Goal: Transaction & Acquisition: Book appointment/travel/reservation

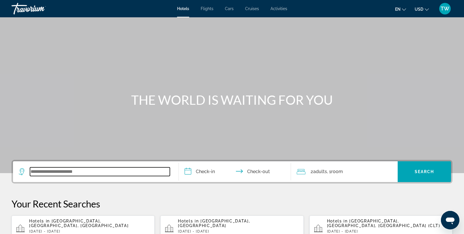
click at [73, 173] on input "Search widget" at bounding box center [100, 171] width 140 height 9
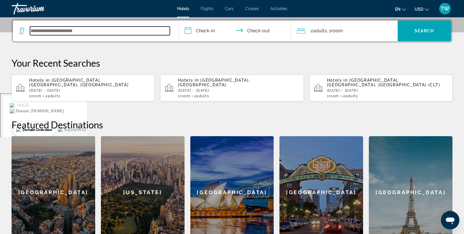
scroll to position [141, 0]
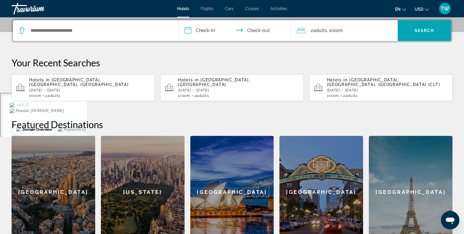
click at [91, 78] on span "[GEOGRAPHIC_DATA], [GEOGRAPHIC_DATA], [GEOGRAPHIC_DATA]" at bounding box center [78, 81] width 99 height 9
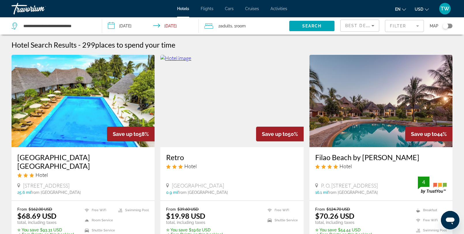
click at [372, 26] on icon "Sort by" at bounding box center [372, 25] width 7 height 7
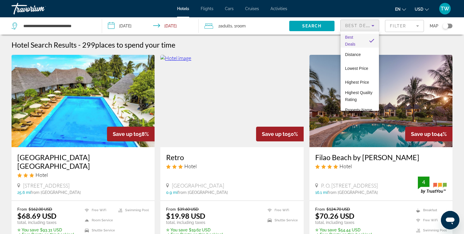
click at [410, 27] on div at bounding box center [232, 117] width 464 height 234
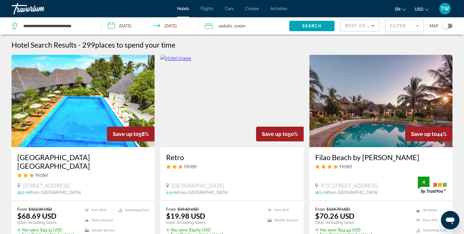
click at [417, 27] on mat-form-field "Filter" at bounding box center [404, 26] width 39 height 12
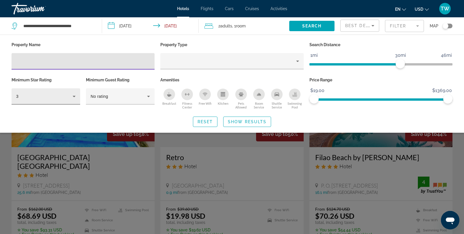
click at [78, 93] on div "3" at bounding box center [46, 96] width 69 height 16
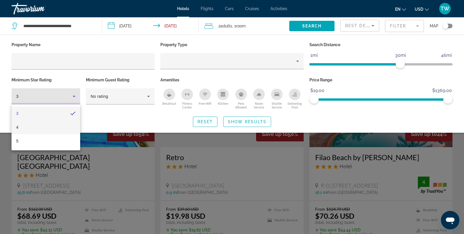
click at [53, 130] on mat-option "4" at bounding box center [46, 127] width 69 height 14
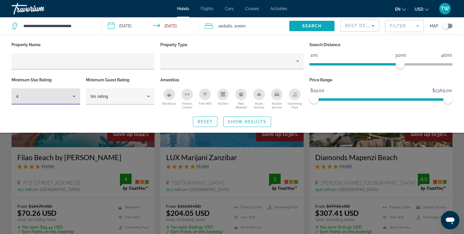
click at [322, 26] on span "Search widget" at bounding box center [311, 26] width 45 height 14
click at [242, 120] on span "Show Results" at bounding box center [247, 121] width 39 height 5
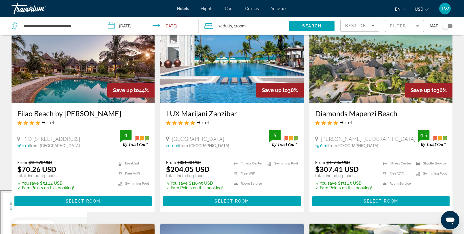
scroll to position [41, 0]
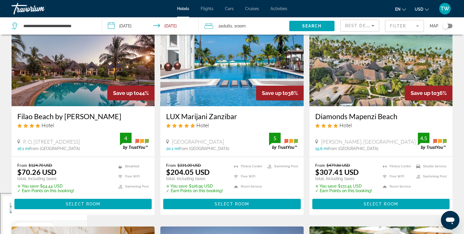
click at [237, 87] on img "Main content" at bounding box center [231, 60] width 143 height 92
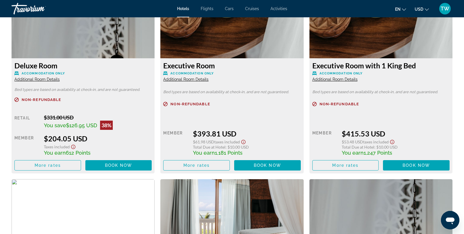
scroll to position [830, 0]
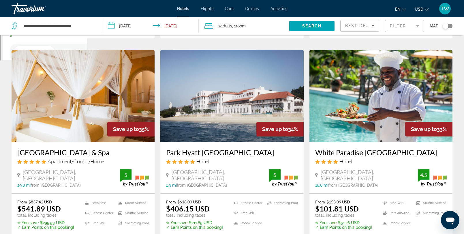
scroll to position [218, 0]
click at [364, 122] on img "Main content" at bounding box center [380, 96] width 143 height 92
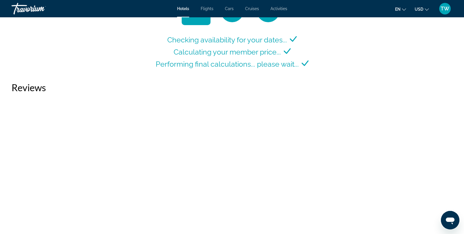
scroll to position [798, 0]
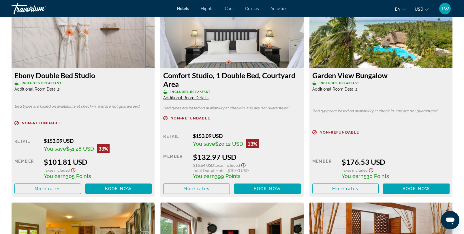
click at [342, 90] on span "Additional Room Details" at bounding box center [334, 89] width 45 height 5
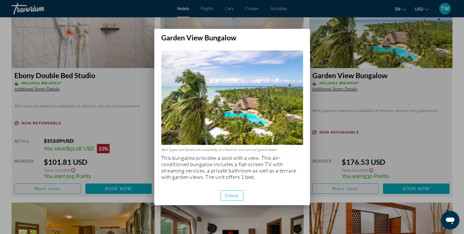
scroll to position [0, 0]
click at [236, 191] on span "button" at bounding box center [232, 195] width 22 height 14
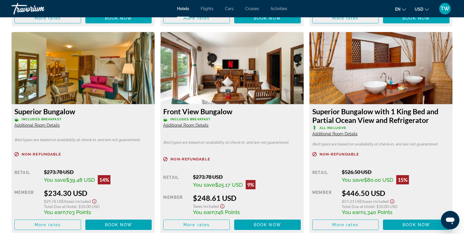
scroll to position [986, 0]
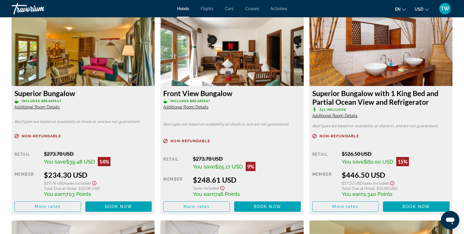
click at [45, 109] on span "Additional Room Details" at bounding box center [36, 107] width 45 height 5
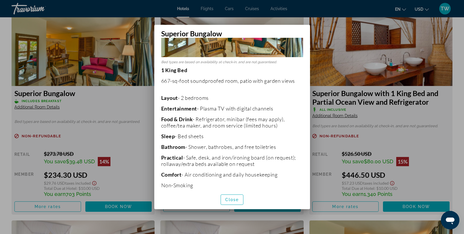
scroll to position [79, 0]
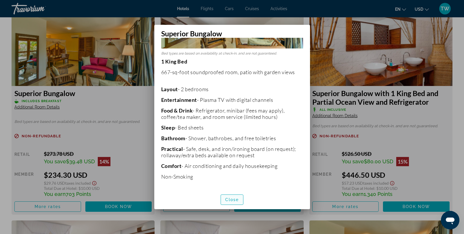
click at [235, 200] on span "Close" at bounding box center [232, 199] width 14 height 5
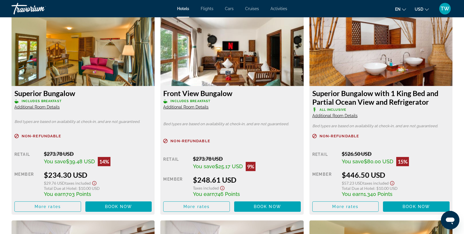
scroll to position [986, 0]
click at [52, 57] on img "Main content" at bounding box center [83, 50] width 143 height 72
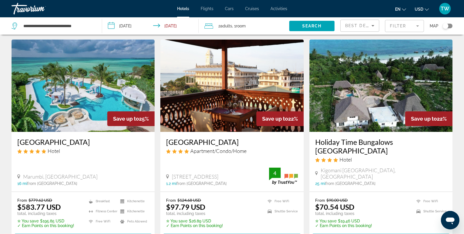
scroll to position [662, 0]
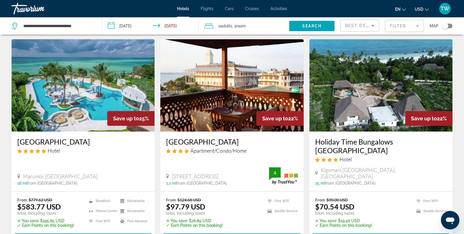
click at [256, 81] on img "Main content" at bounding box center [231, 85] width 143 height 92
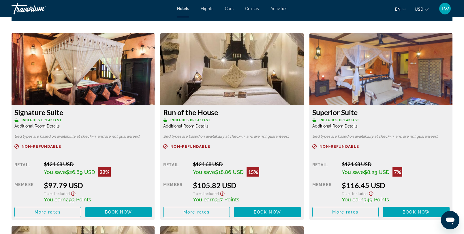
scroll to position [798, 0]
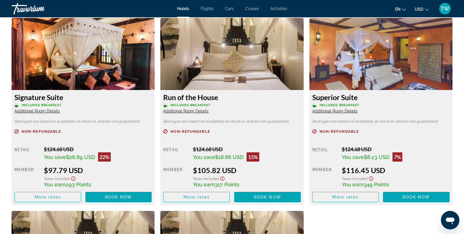
click at [348, 111] on span "Additional Room Details" at bounding box center [334, 111] width 45 height 5
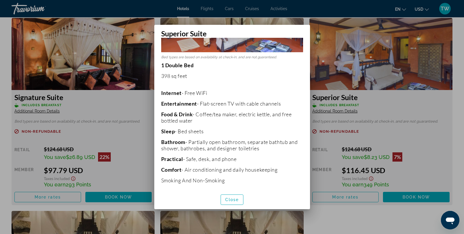
scroll to position [80, 0]
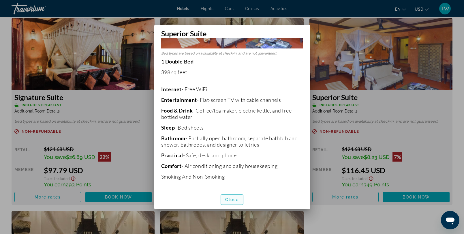
click at [231, 199] on span "Close" at bounding box center [232, 199] width 14 height 5
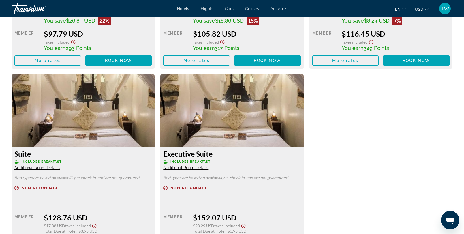
scroll to position [939, 0]
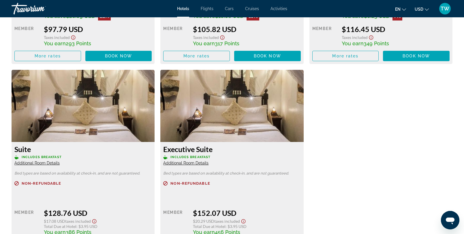
click at [204, 161] on span "Additional Room Details" at bounding box center [185, 162] width 45 height 5
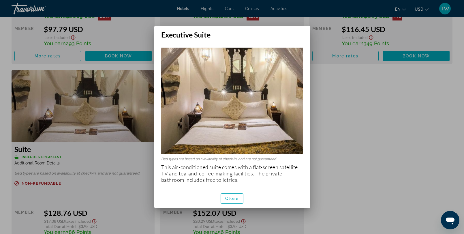
scroll to position [0, 0]
click at [230, 195] on span "button" at bounding box center [232, 198] width 22 height 14
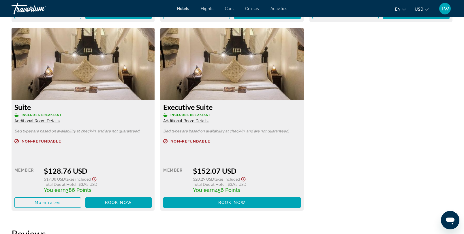
scroll to position [990, 0]
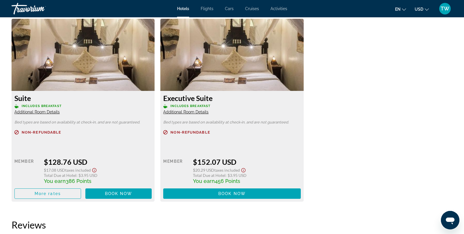
click at [38, 114] on span "Additional Room Details" at bounding box center [36, 111] width 45 height 5
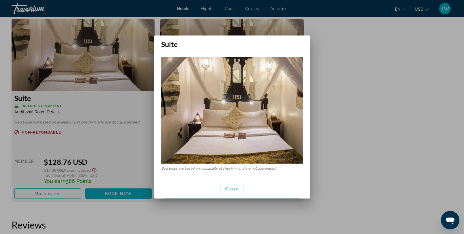
scroll to position [0, 0]
click at [228, 187] on span "Close" at bounding box center [232, 188] width 14 height 5
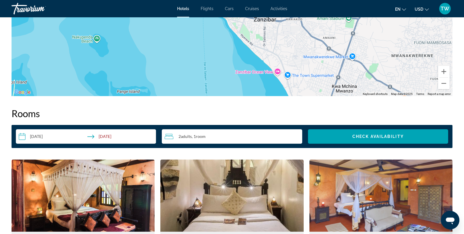
scroll to position [654, 0]
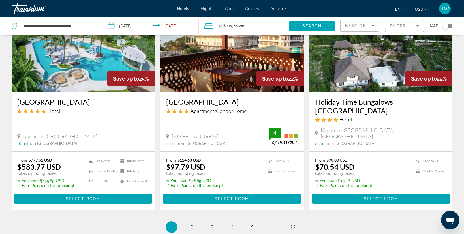
scroll to position [702, 0]
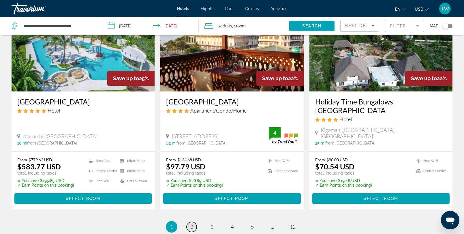
click at [189, 222] on link "page 2" at bounding box center [191, 227] width 10 height 10
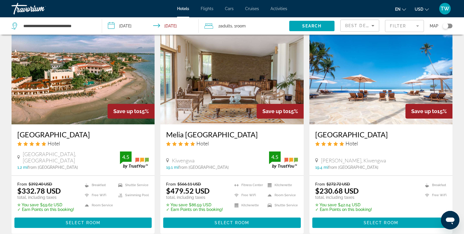
scroll to position [245, 0]
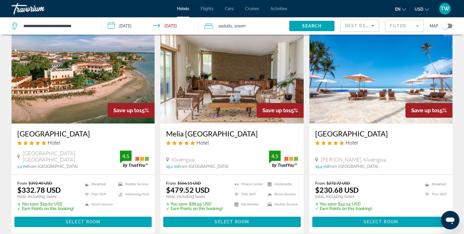
click at [332, 103] on img "Main content" at bounding box center [380, 77] width 143 height 92
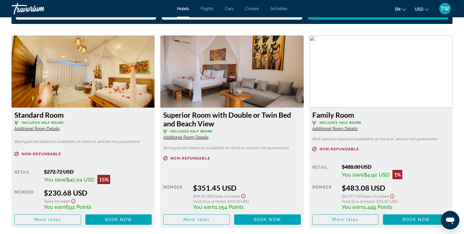
scroll to position [780, 0]
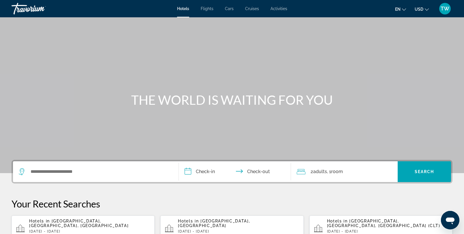
click at [95, 223] on div "Hotels in [GEOGRAPHIC_DATA], [GEOGRAPHIC_DATA], [GEOGRAPHIC_DATA] [DATE] - [GEO…" at bounding box center [89, 228] width 121 height 20
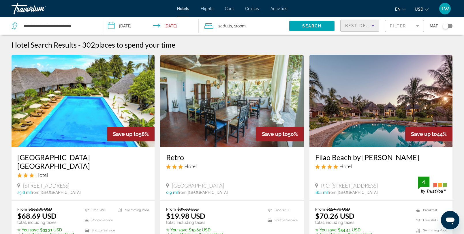
click at [373, 26] on icon "Sort by" at bounding box center [372, 25] width 7 height 7
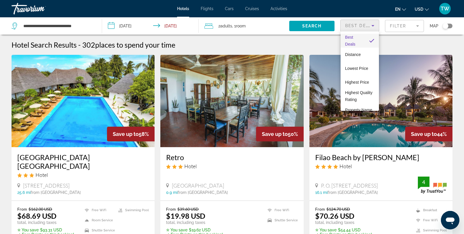
click at [408, 25] on div at bounding box center [232, 117] width 464 height 234
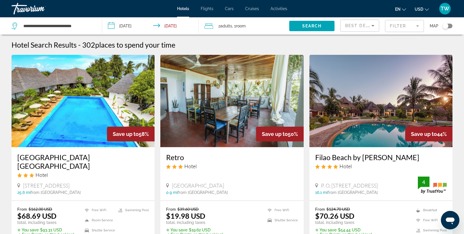
click at [401, 25] on mat-form-field "Filter" at bounding box center [404, 26] width 39 height 12
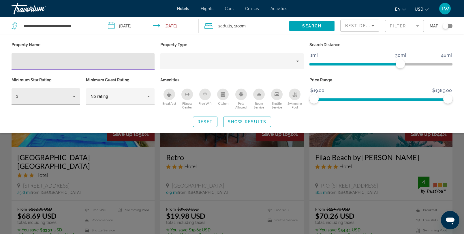
click at [74, 96] on icon "Hotel Filters" at bounding box center [74, 96] width 3 height 1
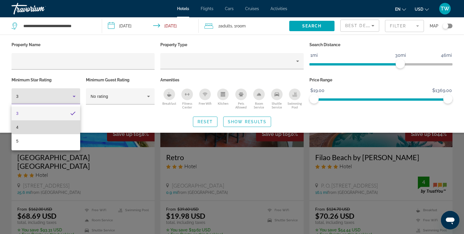
click at [25, 126] on mat-option "4" at bounding box center [46, 127] width 69 height 14
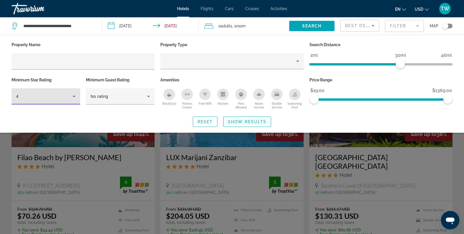
click at [243, 118] on span "Search widget" at bounding box center [246, 122] width 47 height 14
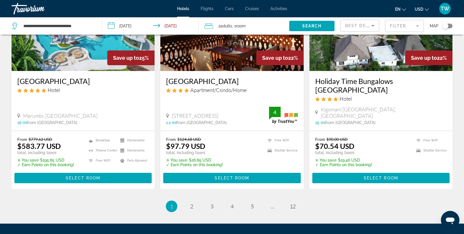
scroll to position [727, 0]
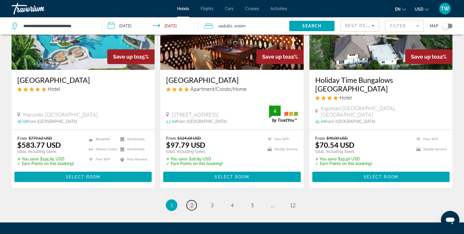
click at [195, 200] on link "page 2" at bounding box center [191, 205] width 10 height 10
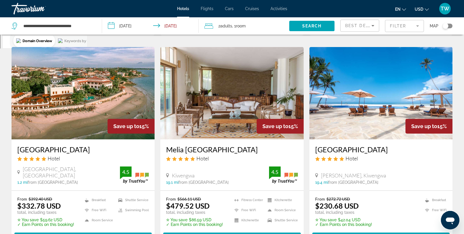
scroll to position [230, 0]
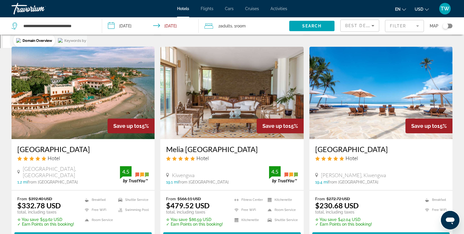
click at [70, 125] on img "Main content" at bounding box center [83, 93] width 143 height 92
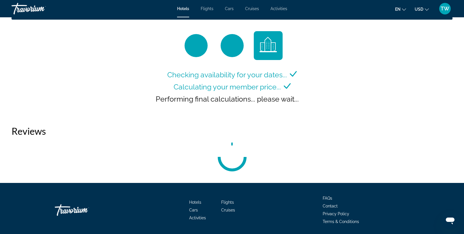
scroll to position [768, 0]
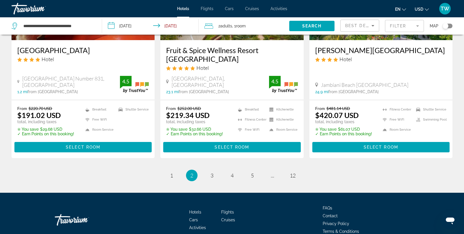
scroll to position [782, 0]
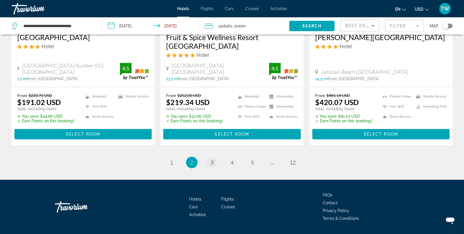
click at [210, 156] on li "page 3" at bounding box center [212, 162] width 12 height 12
click at [211, 159] on span "3" at bounding box center [211, 162] width 3 height 6
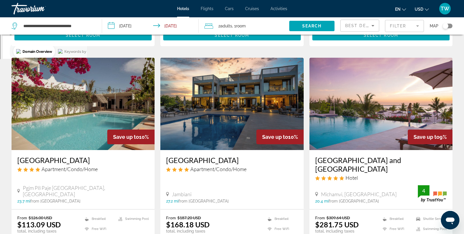
scroll to position [227, 0]
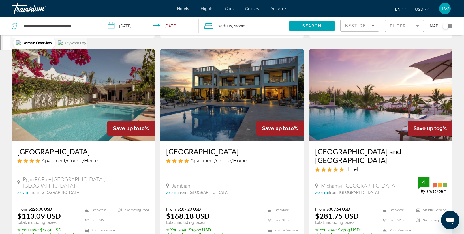
click at [107, 92] on img "Main content" at bounding box center [83, 95] width 143 height 92
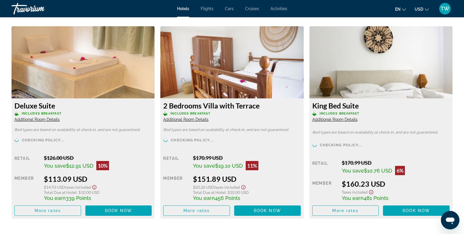
scroll to position [790, 0]
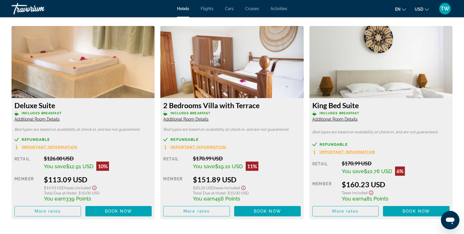
click at [351, 119] on span "Additional Room Details" at bounding box center [334, 119] width 45 height 5
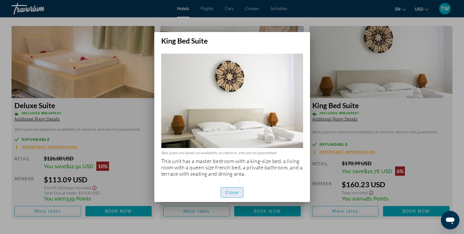
click at [235, 190] on span "Close" at bounding box center [232, 192] width 14 height 5
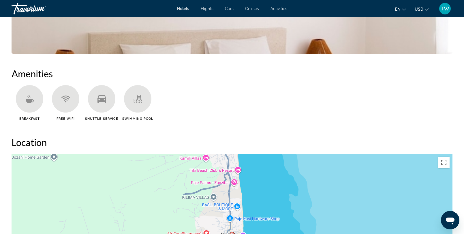
scroll to position [424, 0]
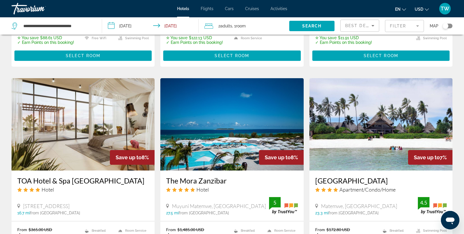
scroll to position [700, 0]
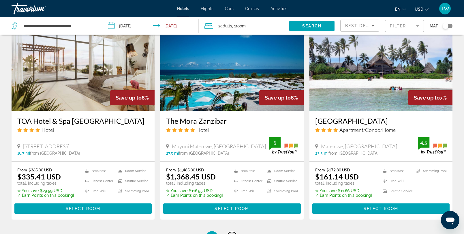
click at [230, 233] on span "4" at bounding box center [231, 236] width 3 height 6
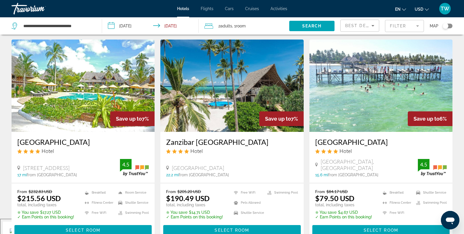
scroll to position [17, 0]
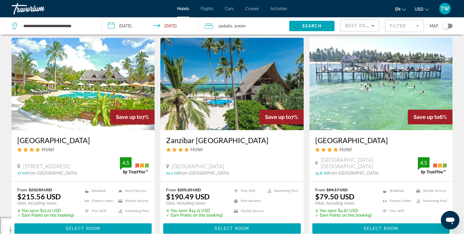
click at [217, 105] on img "Main content" at bounding box center [231, 84] width 143 height 92
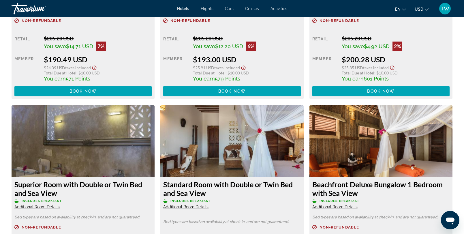
scroll to position [891, 0]
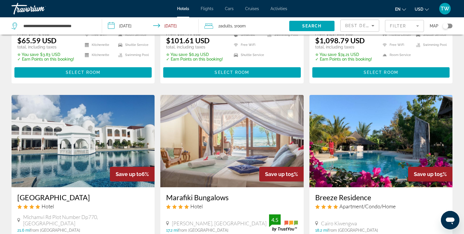
scroll to position [662, 0]
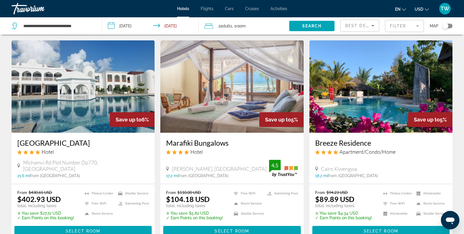
click at [213, 107] on img "Main content" at bounding box center [231, 86] width 143 height 92
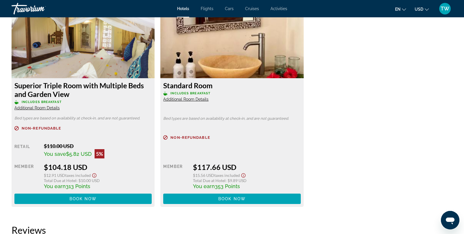
scroll to position [788, 0]
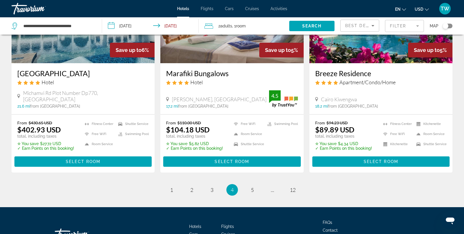
scroll to position [767, 0]
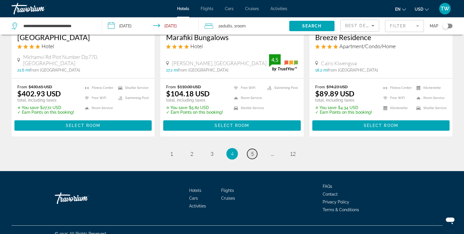
click at [252, 150] on span "5" at bounding box center [252, 153] width 3 height 6
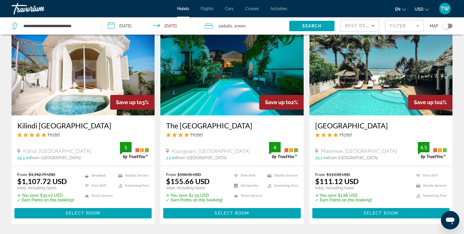
scroll to position [247, 0]
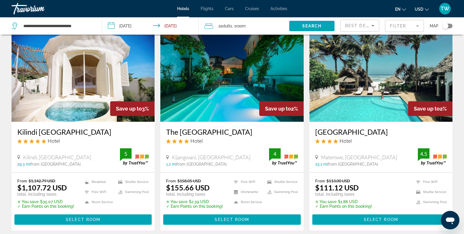
click at [224, 92] on img "Main content" at bounding box center [231, 75] width 143 height 92
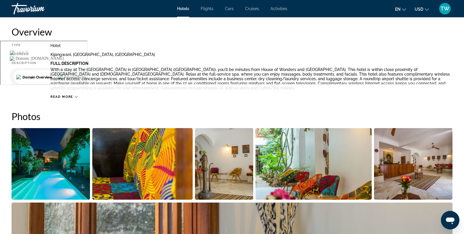
scroll to position [196, 0]
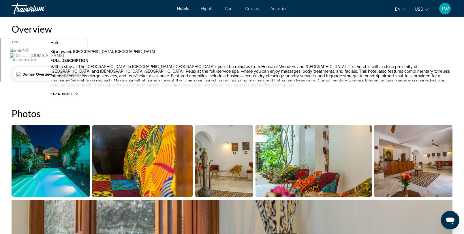
click at [67, 95] on span "Read more" at bounding box center [61, 94] width 23 height 4
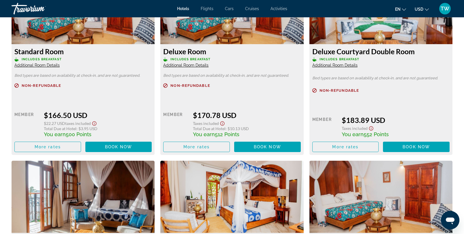
scroll to position [1020, 0]
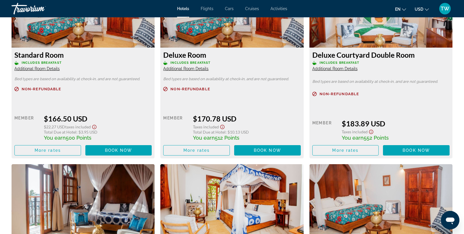
click at [331, 68] on span "Additional Room Details" at bounding box center [334, 68] width 45 height 5
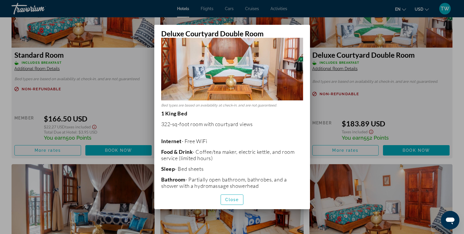
scroll to position [88, 0]
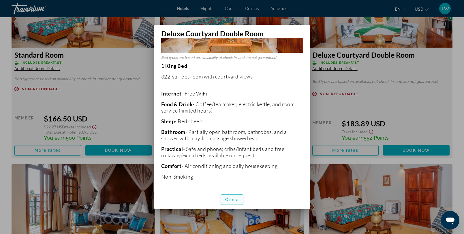
click at [239, 201] on span "button" at bounding box center [232, 199] width 22 height 14
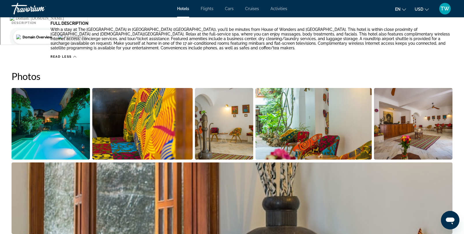
scroll to position [0, 0]
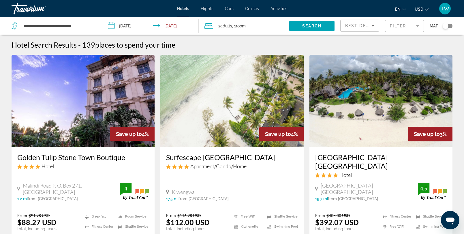
click at [410, 24] on mat-form-field "Filter" at bounding box center [404, 26] width 39 height 12
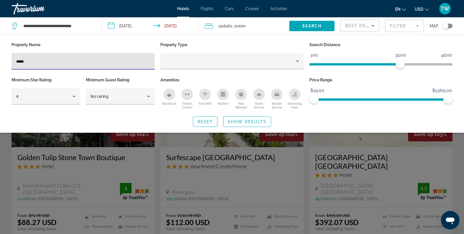
type input "*****"
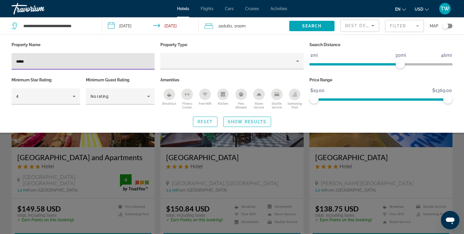
click at [229, 124] on span "Search widget" at bounding box center [246, 122] width 47 height 14
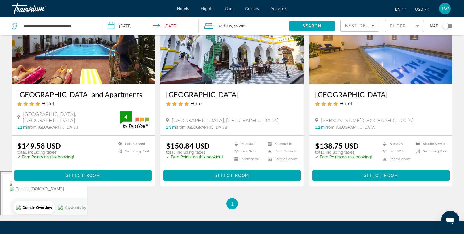
scroll to position [53, 0]
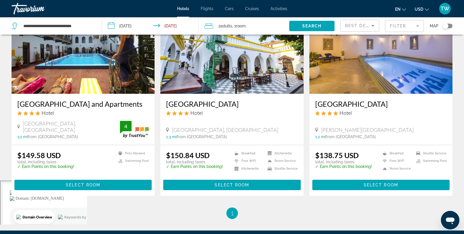
click at [363, 66] on img "Main content" at bounding box center [380, 47] width 143 height 92
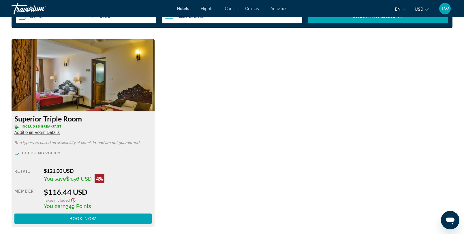
scroll to position [778, 0]
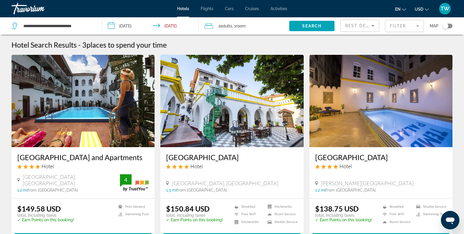
click at [237, 124] on img "Main content" at bounding box center [231, 101] width 143 height 92
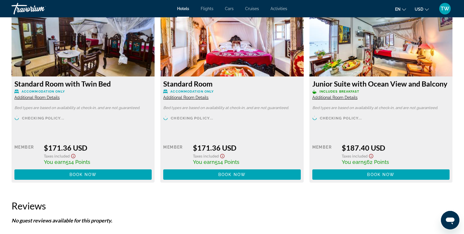
scroll to position [995, 0]
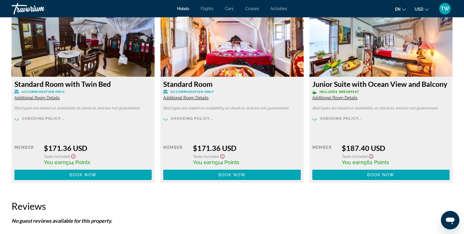
click at [196, 97] on span "Additional Room Details" at bounding box center [185, 97] width 45 height 5
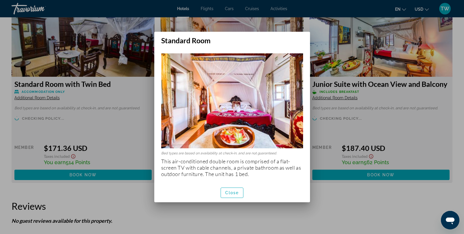
scroll to position [0, 0]
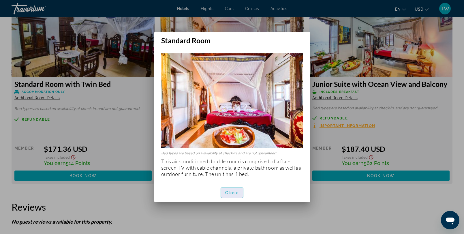
click at [230, 194] on span "Close" at bounding box center [232, 192] width 14 height 5
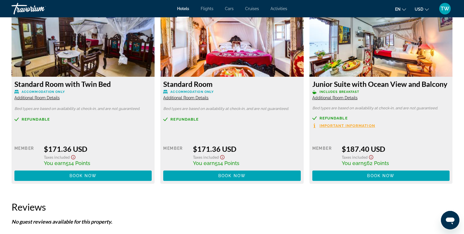
click at [336, 100] on div "Junior Suite with Ocean View and Balcony Includes Breakfast Additional Room Det…" at bounding box center [380, 130] width 143 height 107
click at [336, 96] on span "Additional Room Details" at bounding box center [334, 97] width 45 height 5
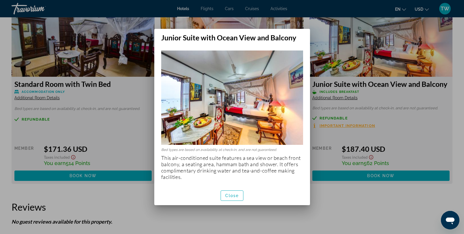
scroll to position [0, 0]
click at [231, 194] on span "Close" at bounding box center [232, 195] width 14 height 5
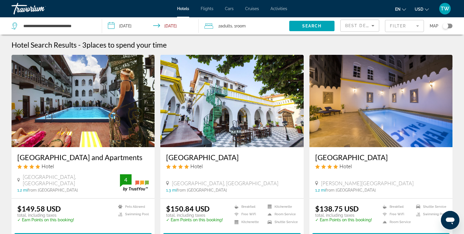
click at [362, 27] on span "Best Deals" at bounding box center [360, 25] width 30 height 5
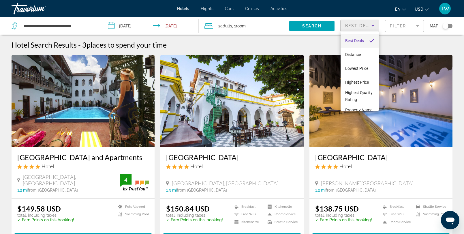
click at [397, 29] on div at bounding box center [232, 117] width 464 height 234
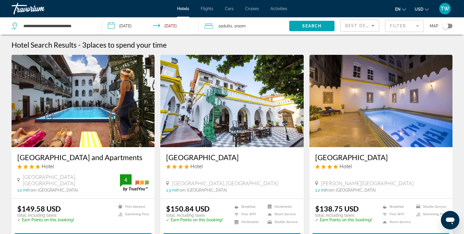
click at [397, 27] on mat-form-field "Filter" at bounding box center [404, 26] width 39 height 12
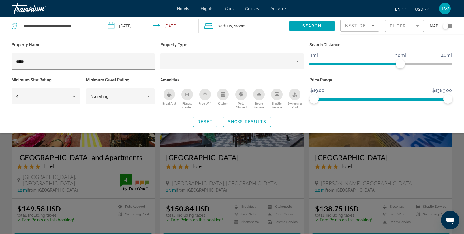
click at [231, 133] on div "Search widget" at bounding box center [232, 159] width 464 height 147
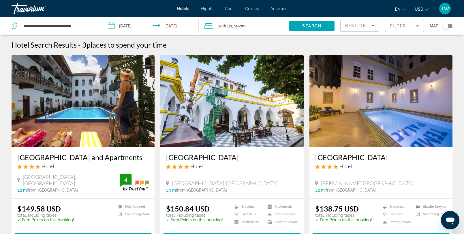
click at [203, 140] on img "Main content" at bounding box center [231, 101] width 143 height 92
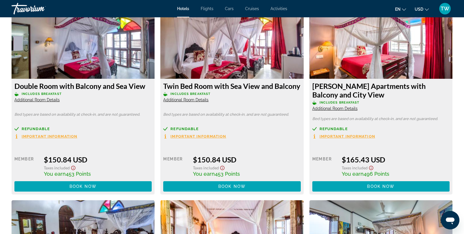
scroll to position [798, 0]
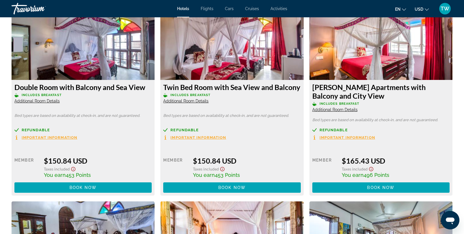
click at [340, 111] on span "Additional Room Details" at bounding box center [334, 109] width 45 height 5
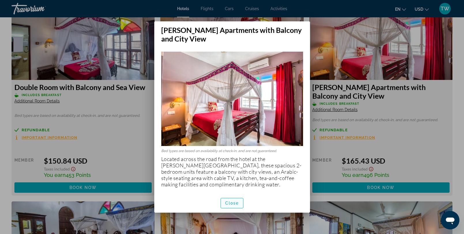
click at [236, 205] on span "Close" at bounding box center [232, 203] width 14 height 5
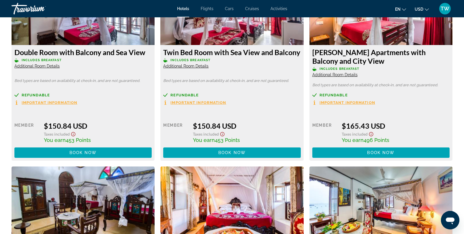
scroll to position [861, 0]
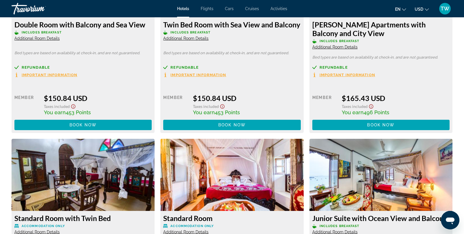
click at [335, 47] on span "Additional Room Details" at bounding box center [334, 47] width 45 height 5
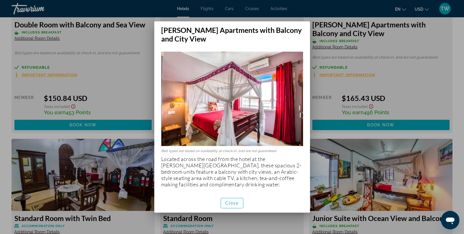
scroll to position [0, 0]
click at [317, 111] on div at bounding box center [232, 117] width 464 height 234
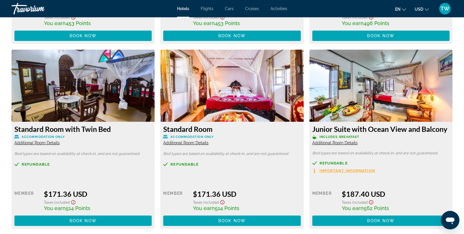
scroll to position [967, 0]
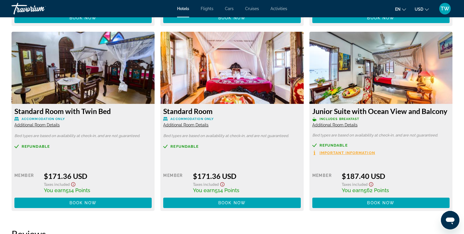
click at [344, 124] on span "Additional Room Details" at bounding box center [334, 124] width 45 height 5
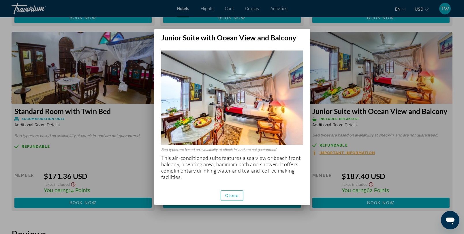
click at [244, 188] on div "Close" at bounding box center [232, 195] width 156 height 19
click at [237, 193] on span "Close" at bounding box center [232, 195] width 14 height 5
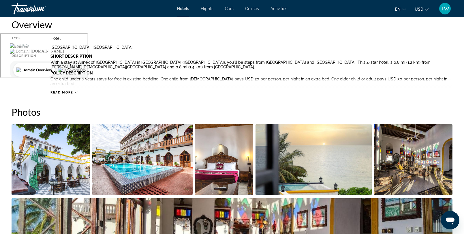
scroll to position [202, 0]
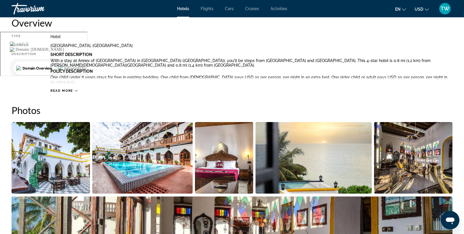
click at [67, 92] on span "Read more" at bounding box center [61, 91] width 23 height 4
click at [67, 90] on span "Read less" at bounding box center [60, 91] width 21 height 4
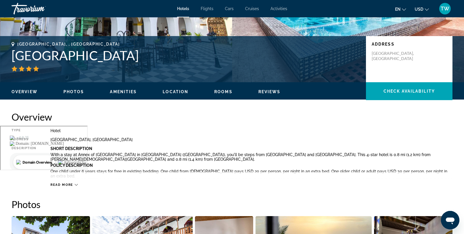
scroll to position [145, 0]
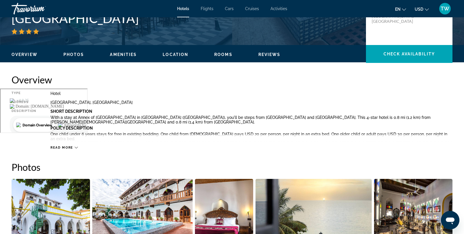
click at [69, 148] on span "Read more" at bounding box center [61, 147] width 23 height 4
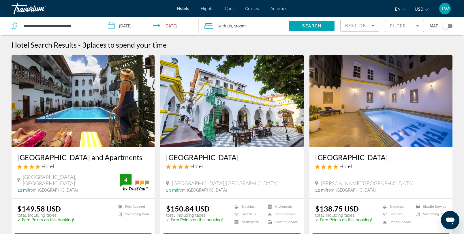
click at [372, 25] on icon "Sort by" at bounding box center [372, 25] width 3 height 1
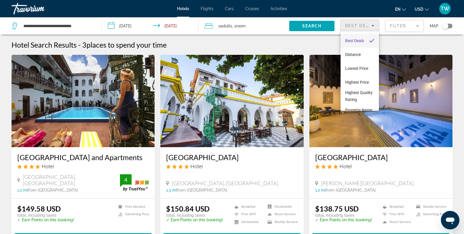
click at [410, 26] on div at bounding box center [232, 117] width 464 height 234
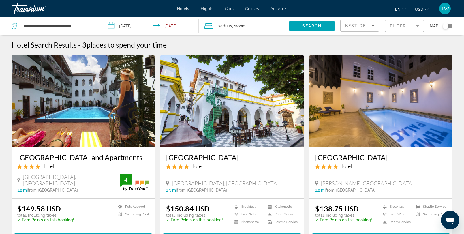
click at [414, 25] on mat-form-field "Filter" at bounding box center [404, 26] width 39 height 12
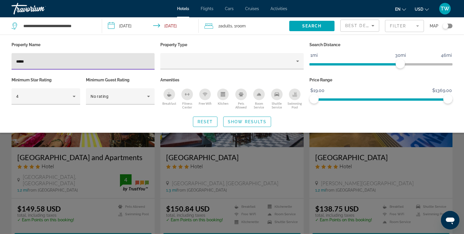
click at [34, 63] on input "*****" at bounding box center [83, 61] width 134 height 7
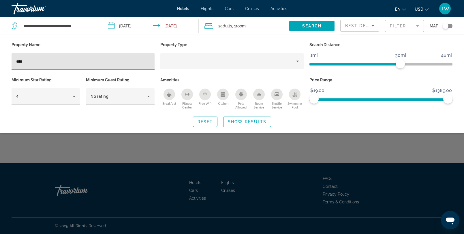
type input "****"
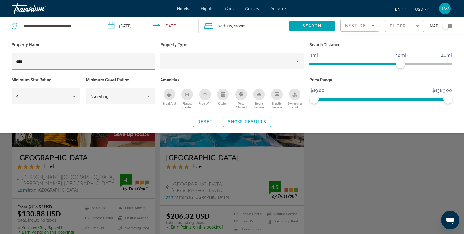
click at [89, 140] on div "Search widget" at bounding box center [232, 159] width 464 height 147
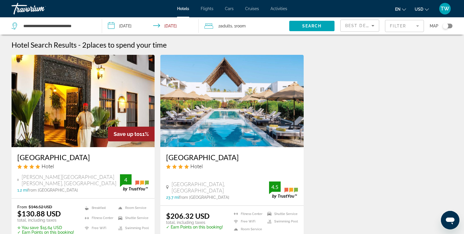
click at [87, 138] on img "Main content" at bounding box center [83, 101] width 143 height 92
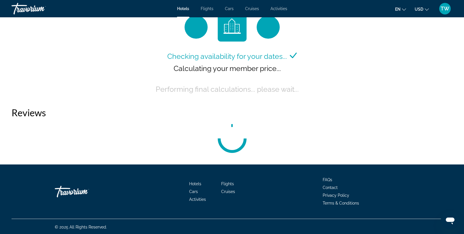
scroll to position [804, 0]
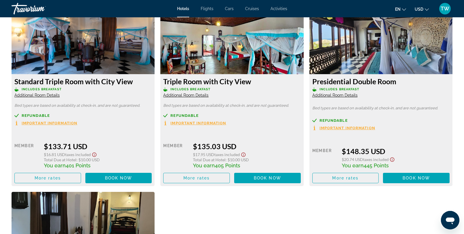
scroll to position [1002, 0]
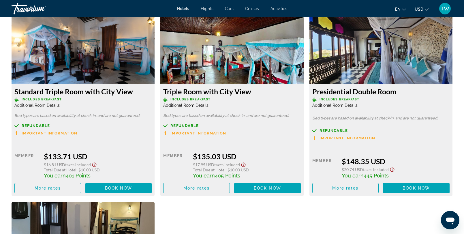
click at [338, 72] on img "Main content" at bounding box center [380, 48] width 143 height 72
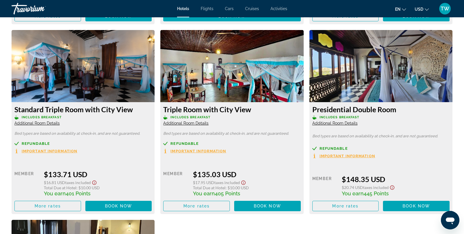
scroll to position [994, 0]
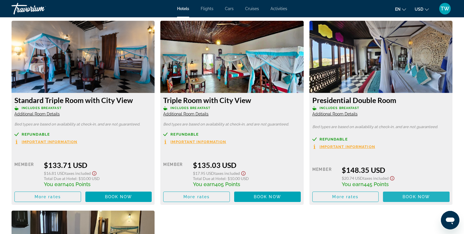
click at [403, 198] on span "Book now" at bounding box center [415, 196] width 27 height 5
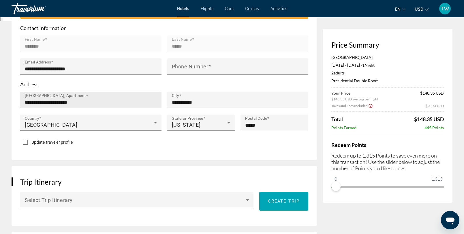
scroll to position [241, 0]
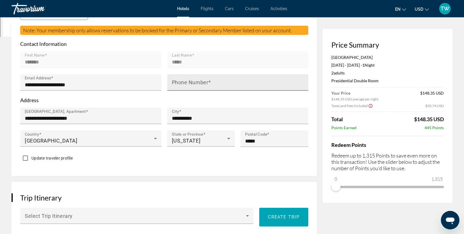
click at [188, 79] on mat-label "Phone Number" at bounding box center [190, 82] width 37 height 6
click at [188, 81] on input "Phone Number" at bounding box center [239, 84] width 135 height 7
type input "*"
type input "**********"
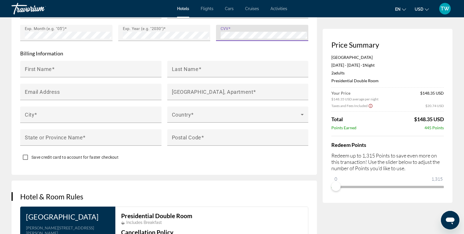
scroll to position [637, 0]
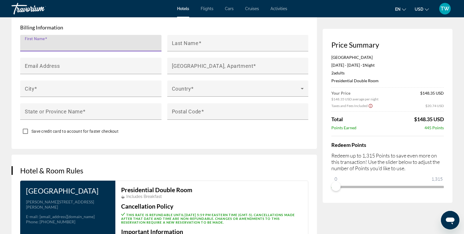
click at [126, 42] on input "First Name" at bounding box center [92, 45] width 135 height 7
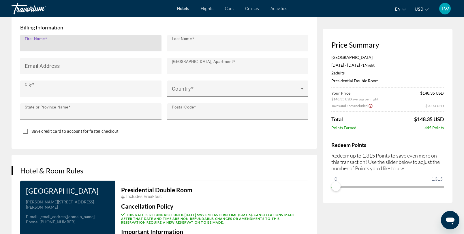
type input "*******"
type input "*****"
type input "**********"
type input "**"
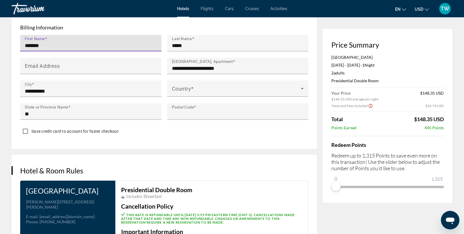
type input "*****"
click at [96, 68] on input "Email Address" at bounding box center [92, 68] width 135 height 7
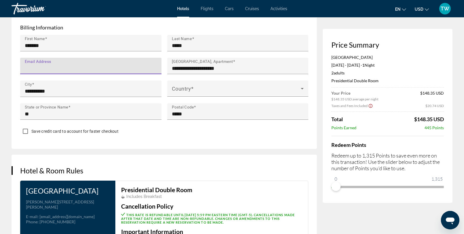
type input "**********"
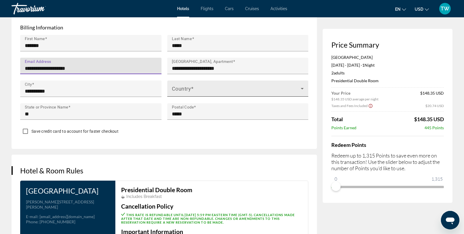
click at [183, 86] on mat-label "Country" at bounding box center [181, 89] width 19 height 6
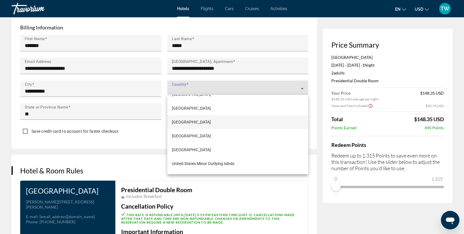
scroll to position [3302, 0]
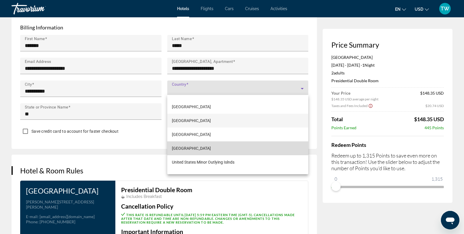
click at [199, 151] on span "[GEOGRAPHIC_DATA]" at bounding box center [191, 148] width 39 height 7
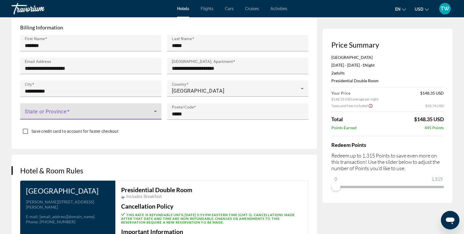
click at [71, 111] on span "Main content" at bounding box center [89, 113] width 129 height 7
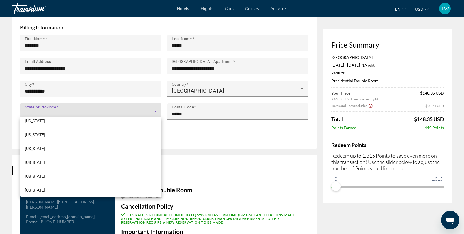
scroll to position [426, 0]
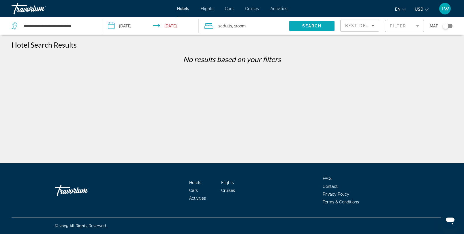
click at [305, 28] on span "Search" at bounding box center [312, 26] width 20 height 5
click at [399, 29] on mat-form-field "Filter" at bounding box center [404, 26] width 39 height 12
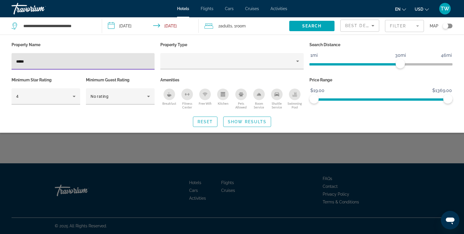
click at [40, 65] on div "*****" at bounding box center [83, 61] width 134 height 16
click at [38, 66] on div "*****" at bounding box center [83, 61] width 134 height 16
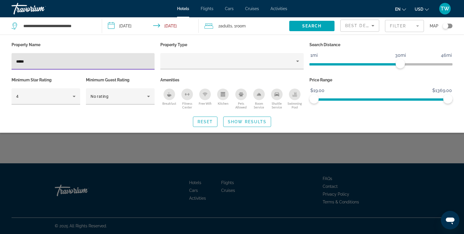
click at [38, 66] on div "*****" at bounding box center [83, 61] width 134 height 16
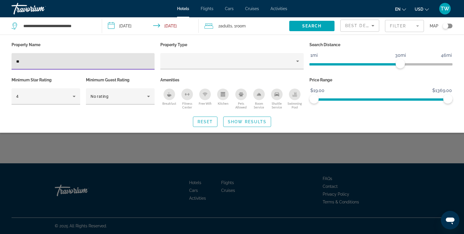
type input "*"
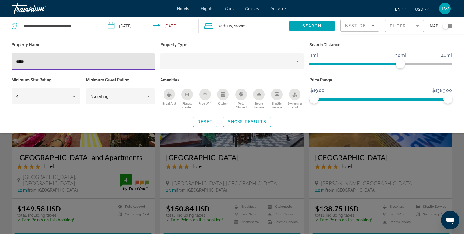
type input "*****"
click at [199, 141] on div "Search widget" at bounding box center [232, 159] width 464 height 147
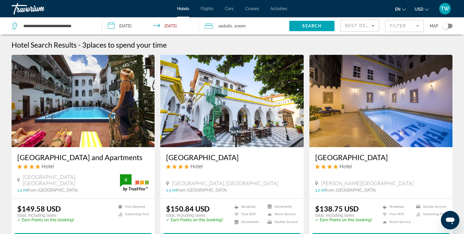
click at [207, 130] on img "Main content" at bounding box center [231, 101] width 143 height 92
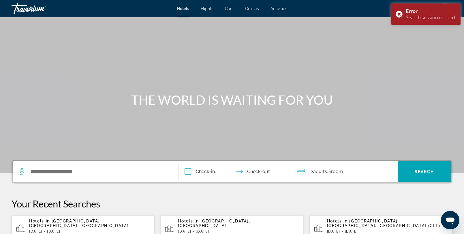
click at [85, 218] on span "[GEOGRAPHIC_DATA], [GEOGRAPHIC_DATA], [GEOGRAPHIC_DATA]" at bounding box center [78, 222] width 99 height 9
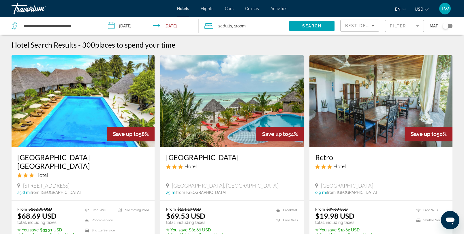
click at [404, 24] on mat-form-field "Filter" at bounding box center [404, 26] width 39 height 12
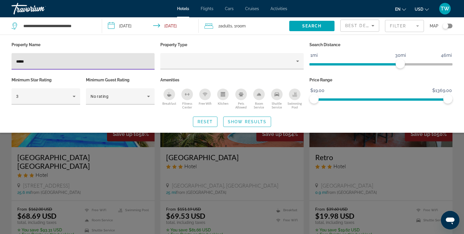
type input "*****"
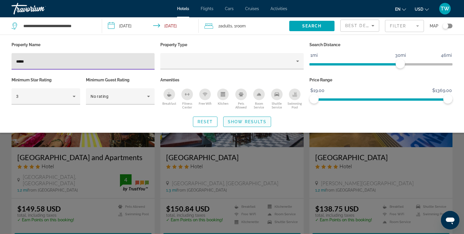
click at [255, 123] on span "Show Results" at bounding box center [247, 121] width 39 height 5
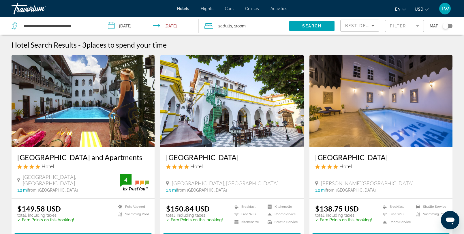
click at [226, 112] on img "Main content" at bounding box center [231, 101] width 143 height 92
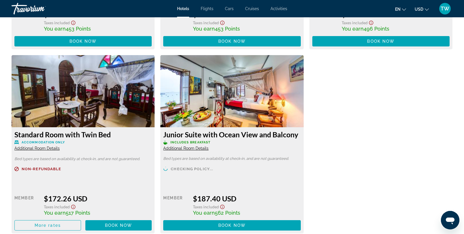
scroll to position [949, 0]
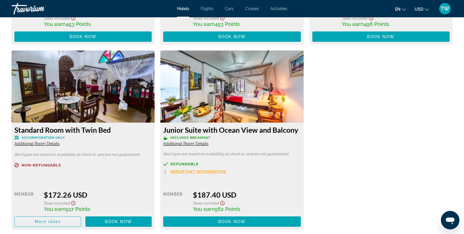
click at [198, 143] on span "Additional Room Details" at bounding box center [185, 143] width 45 height 5
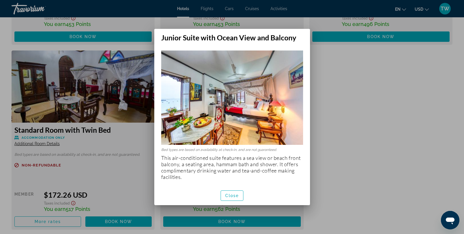
click at [322, 85] on div at bounding box center [232, 117] width 464 height 234
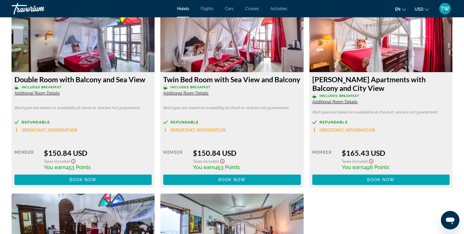
scroll to position [806, 0]
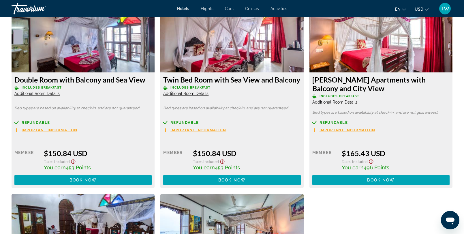
click at [331, 102] on span "Additional Room Details" at bounding box center [334, 102] width 45 height 5
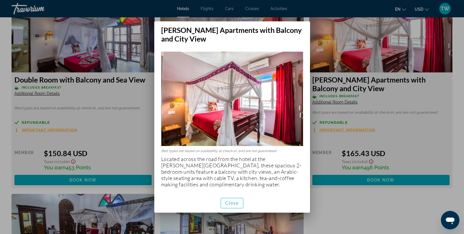
scroll to position [0, 0]
click at [231, 202] on span "Close" at bounding box center [232, 203] width 14 height 5
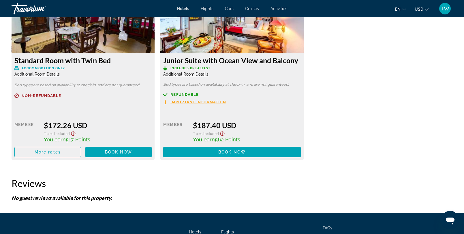
scroll to position [1041, 0]
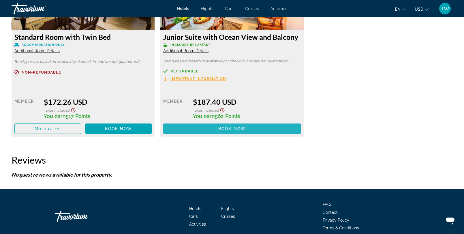
click at [221, 128] on span "Book now" at bounding box center [231, 128] width 27 height 5
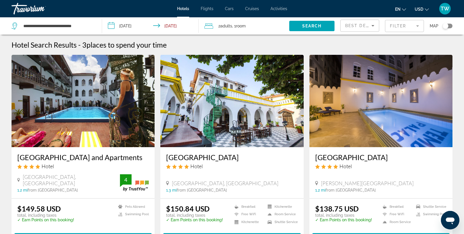
click at [407, 23] on mat-form-field "Filter" at bounding box center [404, 26] width 39 height 12
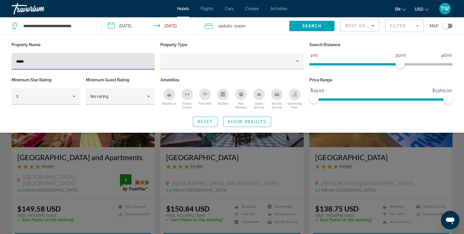
click at [22, 62] on input "*****" at bounding box center [83, 61] width 134 height 7
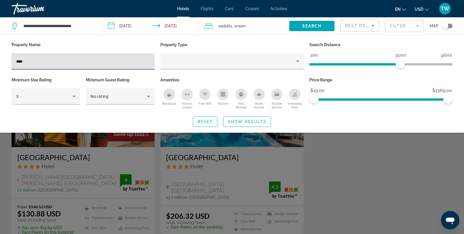
type input "****"
click at [60, 143] on div "Search widget" at bounding box center [232, 159] width 464 height 147
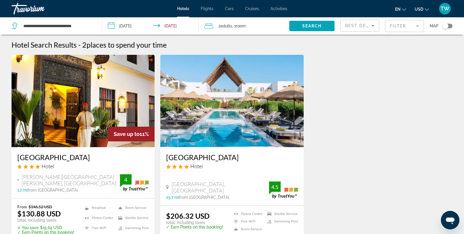
click at [67, 135] on img "Main content" at bounding box center [83, 101] width 143 height 92
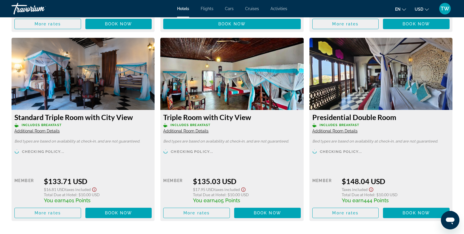
scroll to position [989, 0]
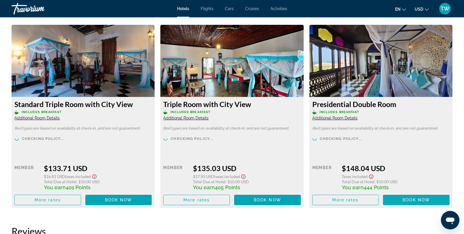
click at [411, 199] on span "Book now" at bounding box center [415, 199] width 27 height 5
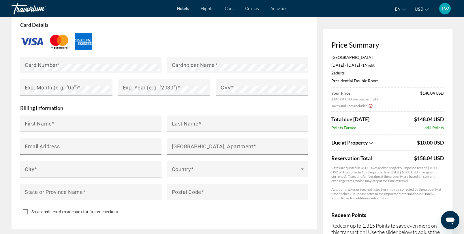
scroll to position [566, 0]
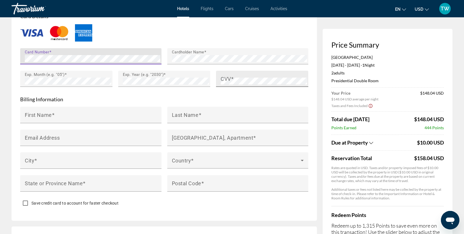
click at [228, 76] on mat-label "CVV" at bounding box center [225, 79] width 10 height 6
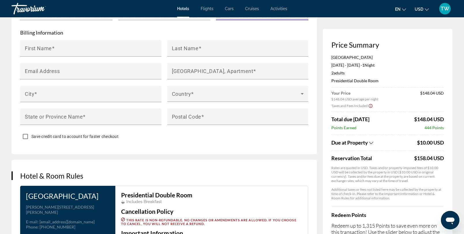
scroll to position [639, 0]
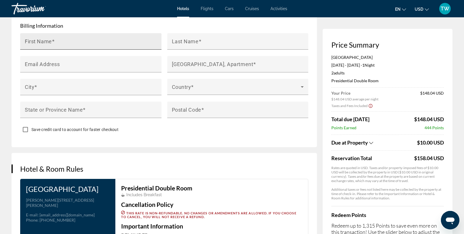
click at [107, 35] on div "First Name" at bounding box center [92, 41] width 135 height 16
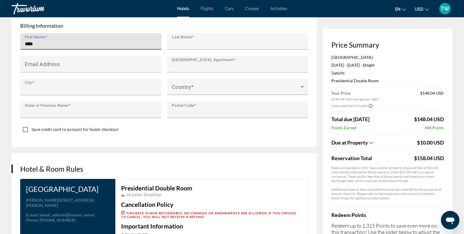
type input "*******"
type input "*****"
type input "**********"
type input "**"
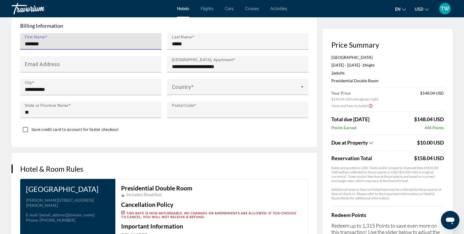
type input "*****"
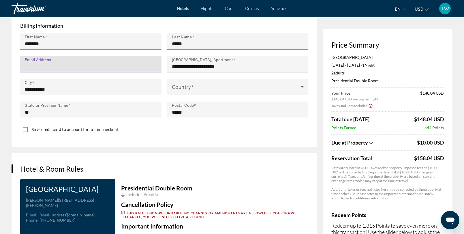
click at [77, 66] on input "Email Address" at bounding box center [92, 66] width 135 height 7
type input "**********"
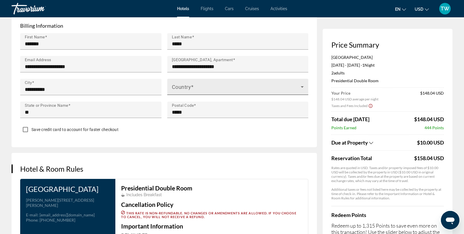
click at [200, 83] on div "Country" at bounding box center [238, 87] width 132 height 16
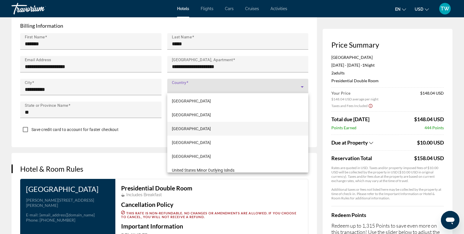
scroll to position [3293, 0]
click at [190, 152] on span "[GEOGRAPHIC_DATA]" at bounding box center [191, 155] width 39 height 7
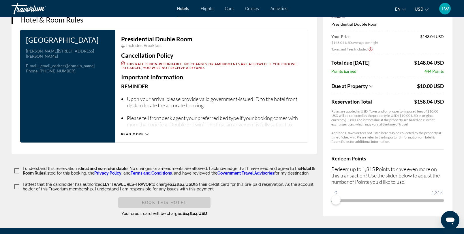
scroll to position [793, 0]
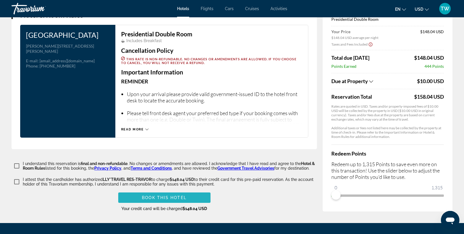
click at [151, 197] on span "Book this hotel" at bounding box center [164, 197] width 45 height 5
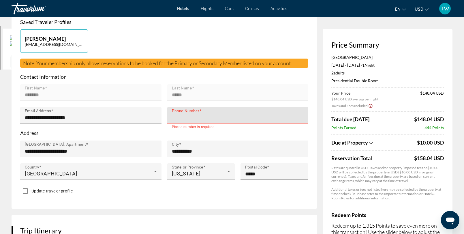
click at [189, 119] on input "Phone Number" at bounding box center [239, 117] width 135 height 7
type input "**********"
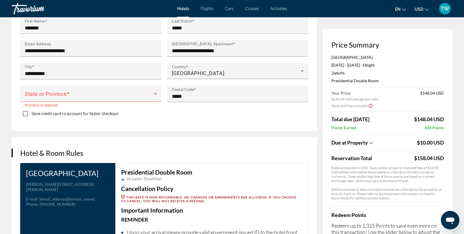
scroll to position [655, 0]
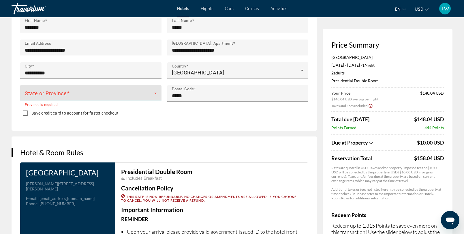
click at [89, 93] on span "Main content" at bounding box center [89, 95] width 129 height 7
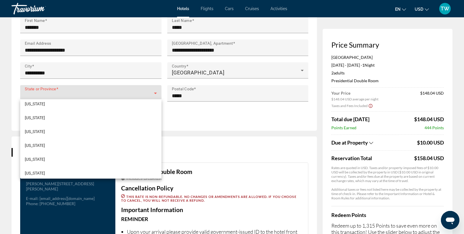
scroll to position [223, 0]
click at [81, 160] on mat-option "[US_STATE]" at bounding box center [90, 162] width 141 height 14
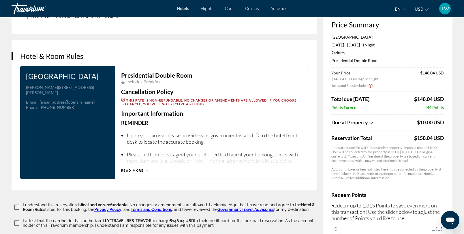
scroll to position [850, 0]
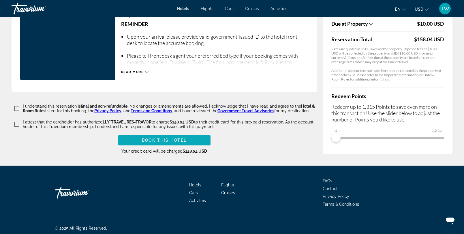
click at [150, 140] on span "Book this hotel" at bounding box center [164, 140] width 45 height 5
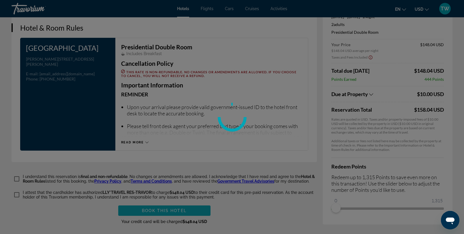
scroll to position [779, 0]
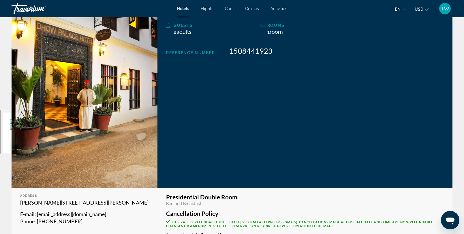
scroll to position [126, 0]
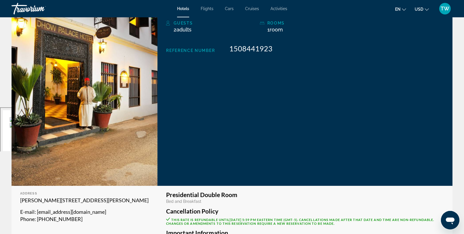
drag, startPoint x: 43, startPoint y: 206, endPoint x: 19, endPoint y: 197, distance: 25.7
copy p "[PERSON_NAME][STREET_ADDRESS][PERSON_NAME]"
